Goal: Find specific page/section: Find specific page/section

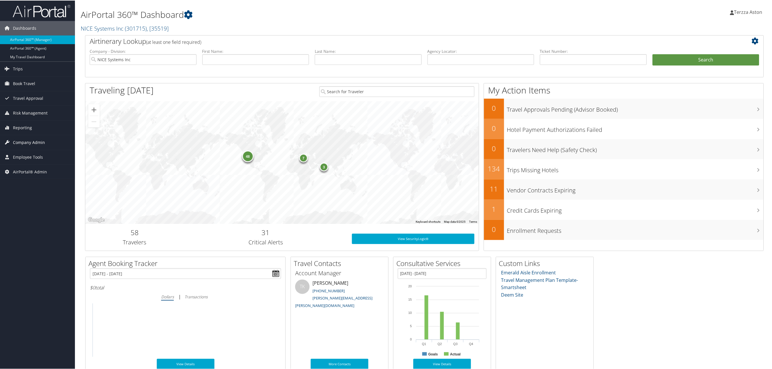
click at [27, 140] on span "Company Admin" at bounding box center [29, 142] width 32 height 14
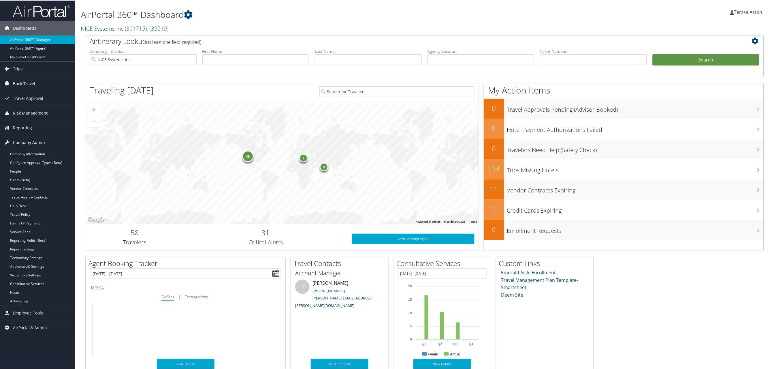
click at [36, 149] on span "Company Admin" at bounding box center [29, 142] width 32 height 14
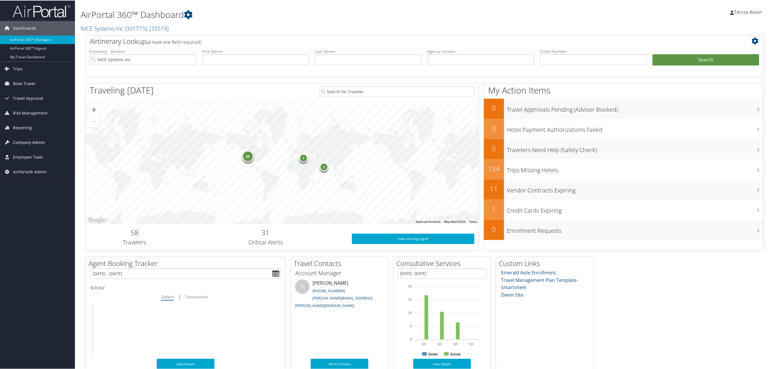
click at [37, 149] on span "Company Admin" at bounding box center [29, 142] width 32 height 14
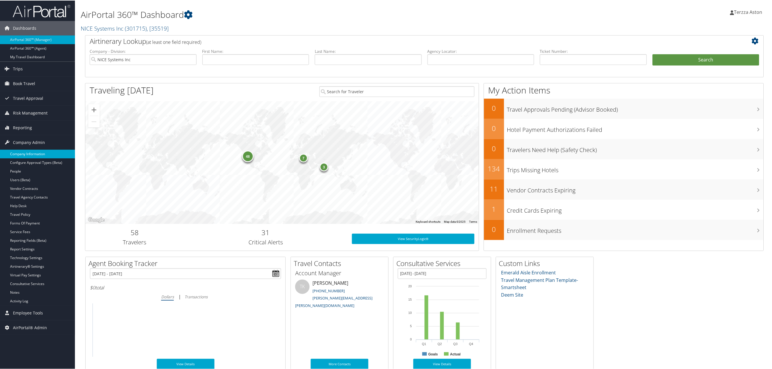
click at [35, 153] on link "Company Information" at bounding box center [37, 153] width 75 height 9
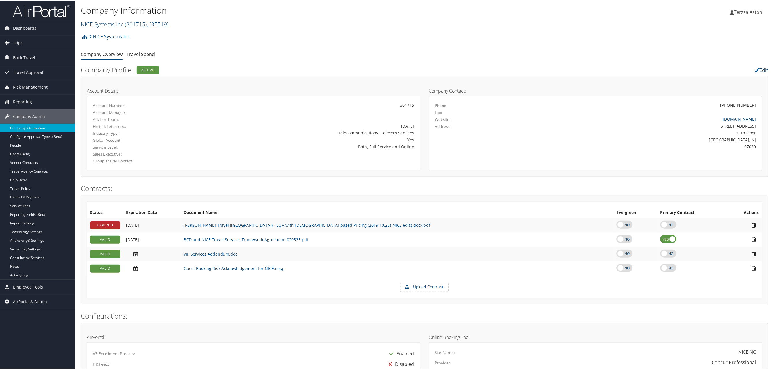
click at [110, 21] on link "NICE Systems Inc ( 301715 ) , [ 35519 ]" at bounding box center [125, 24] width 88 height 8
click at [122, 31] on input "search" at bounding box center [119, 34] width 76 height 11
type input "change"
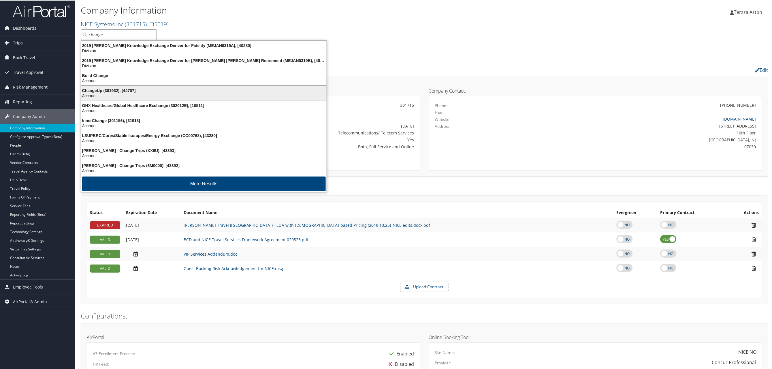
click at [87, 91] on div "ChangeUp (301932), [44707]" at bounding box center [204, 89] width 252 height 5
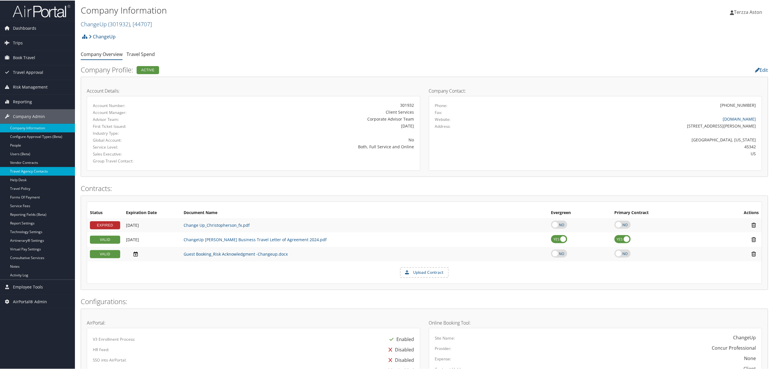
click at [29, 173] on link "Travel Agency Contacts" at bounding box center [37, 170] width 75 height 9
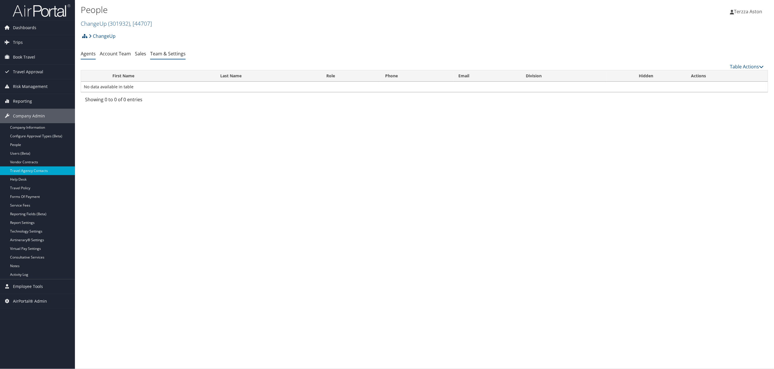
click at [174, 53] on link "Team & Settings" at bounding box center [167, 53] width 35 height 6
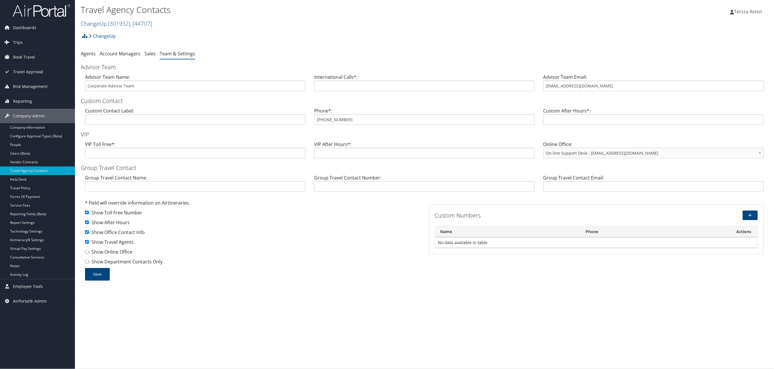
click at [101, 25] on link "ChangeUp ( 301932 ) , [ 44707 ]" at bounding box center [116, 24] width 71 height 8
click at [100, 37] on input "search" at bounding box center [119, 34] width 76 height 11
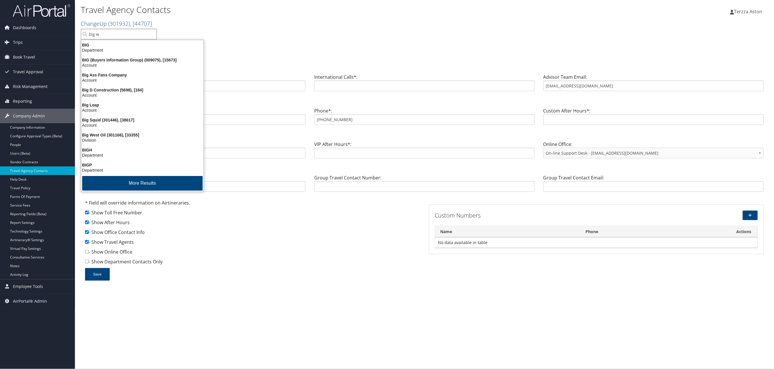
type input "big we"
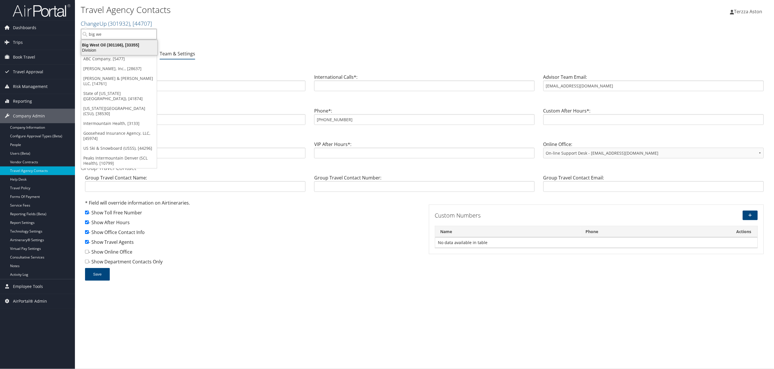
click at [110, 41] on div "Big West Oil (301166), [33355] Division" at bounding box center [119, 47] width 74 height 13
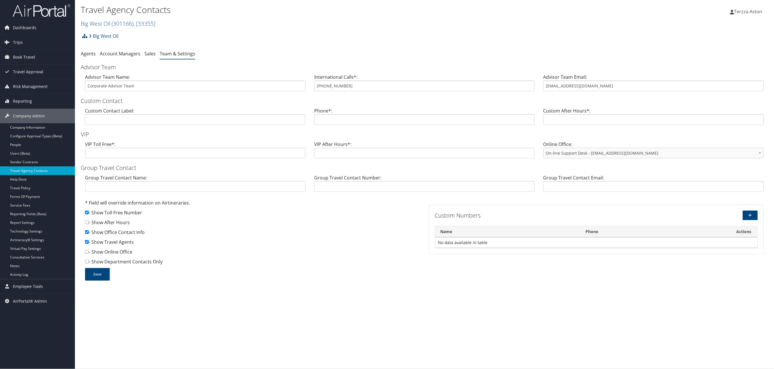
click at [29, 170] on link "Travel Agency Contacts" at bounding box center [37, 170] width 75 height 9
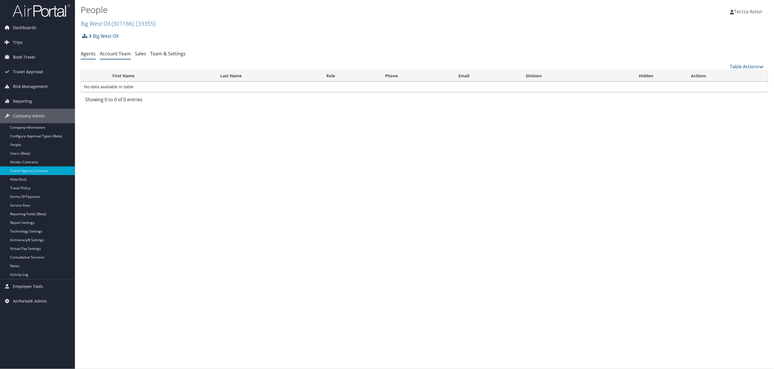
click at [123, 54] on link "Account Team" at bounding box center [115, 53] width 31 height 6
